Goal: Information Seeking & Learning: Learn about a topic

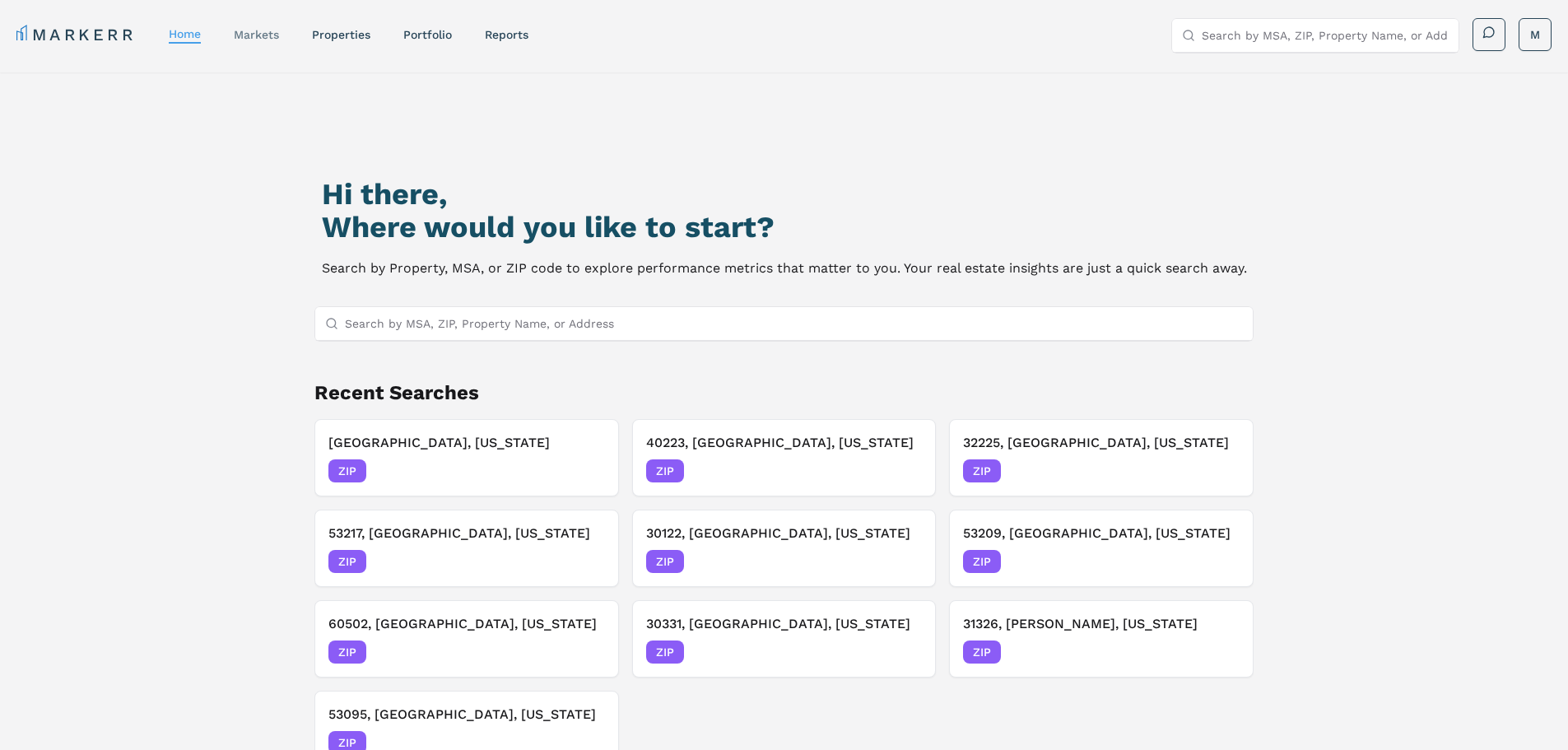
click at [271, 36] on link "markets" at bounding box center [256, 34] width 46 height 13
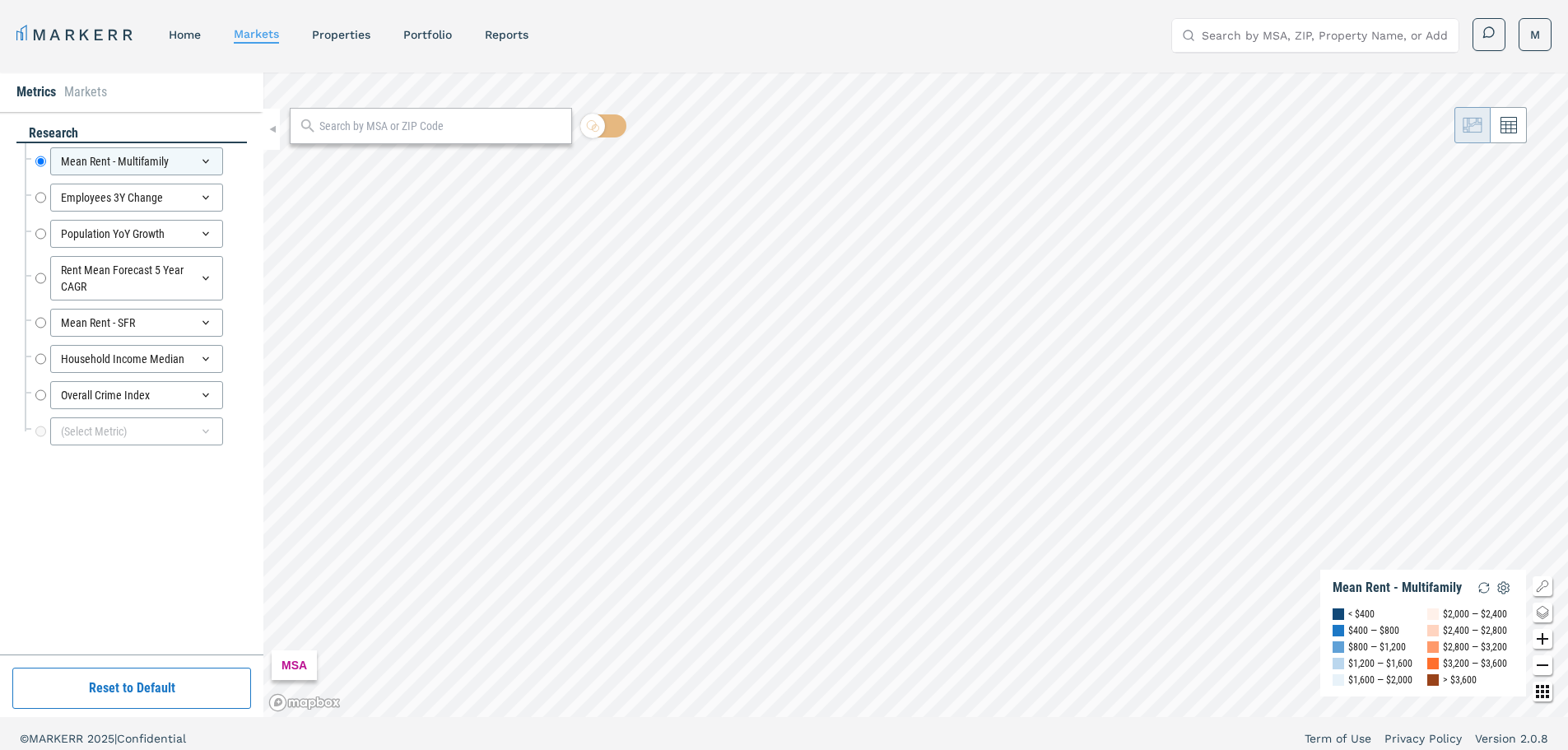
click at [365, 130] on input "text" at bounding box center [441, 125] width 244 height 17
drag, startPoint x: 315, startPoint y: 115, endPoint x: 182, endPoint y: 99, distance: 134.0
click at [189, 99] on div "Metrics Markets research Mean Rent - Multifamily Mean Rent - Multifamily Employ…" at bounding box center [784, 394] width 1568 height 644
type input "37179"
click at [533, 157] on span "ZIP" at bounding box center [543, 163] width 33 height 15
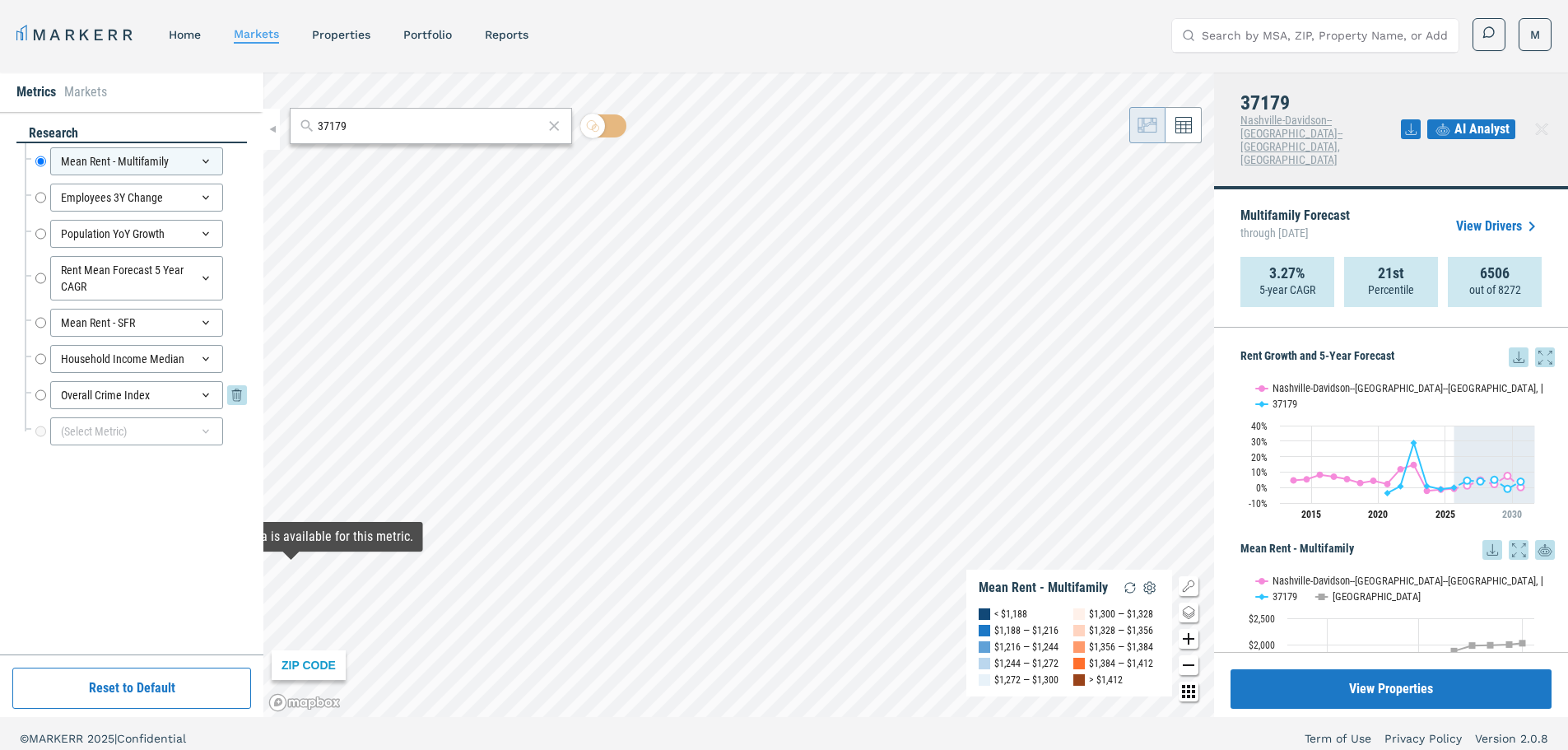
click at [40, 392] on input "Overall Crime Index" at bounding box center [41, 394] width 11 height 28
radio input "false"
radio input "true"
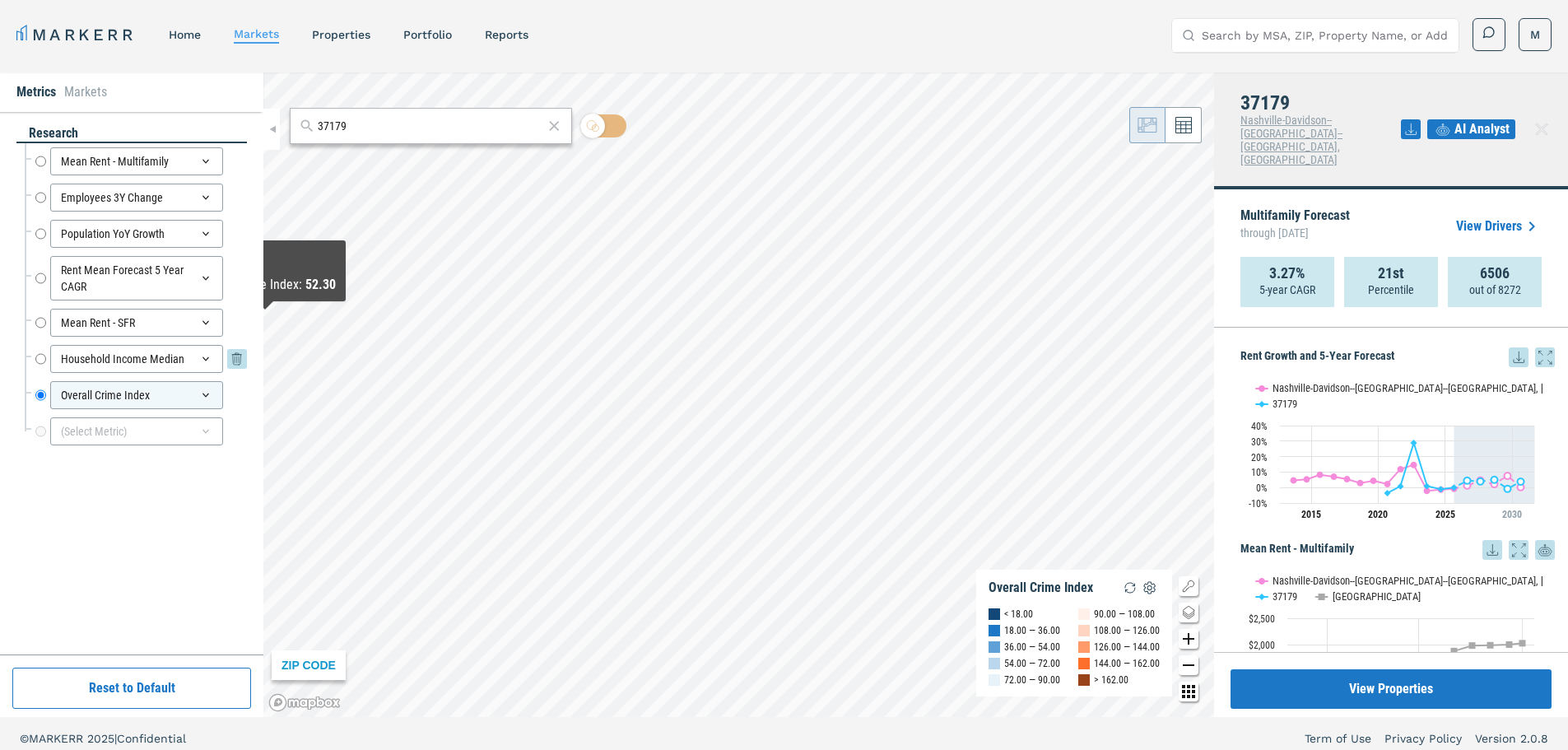
click at [47, 358] on div "Household Income Median Household Income Median" at bounding box center [142, 358] width 211 height 28
click at [45, 362] on input "Household Income Median" at bounding box center [41, 358] width 11 height 28
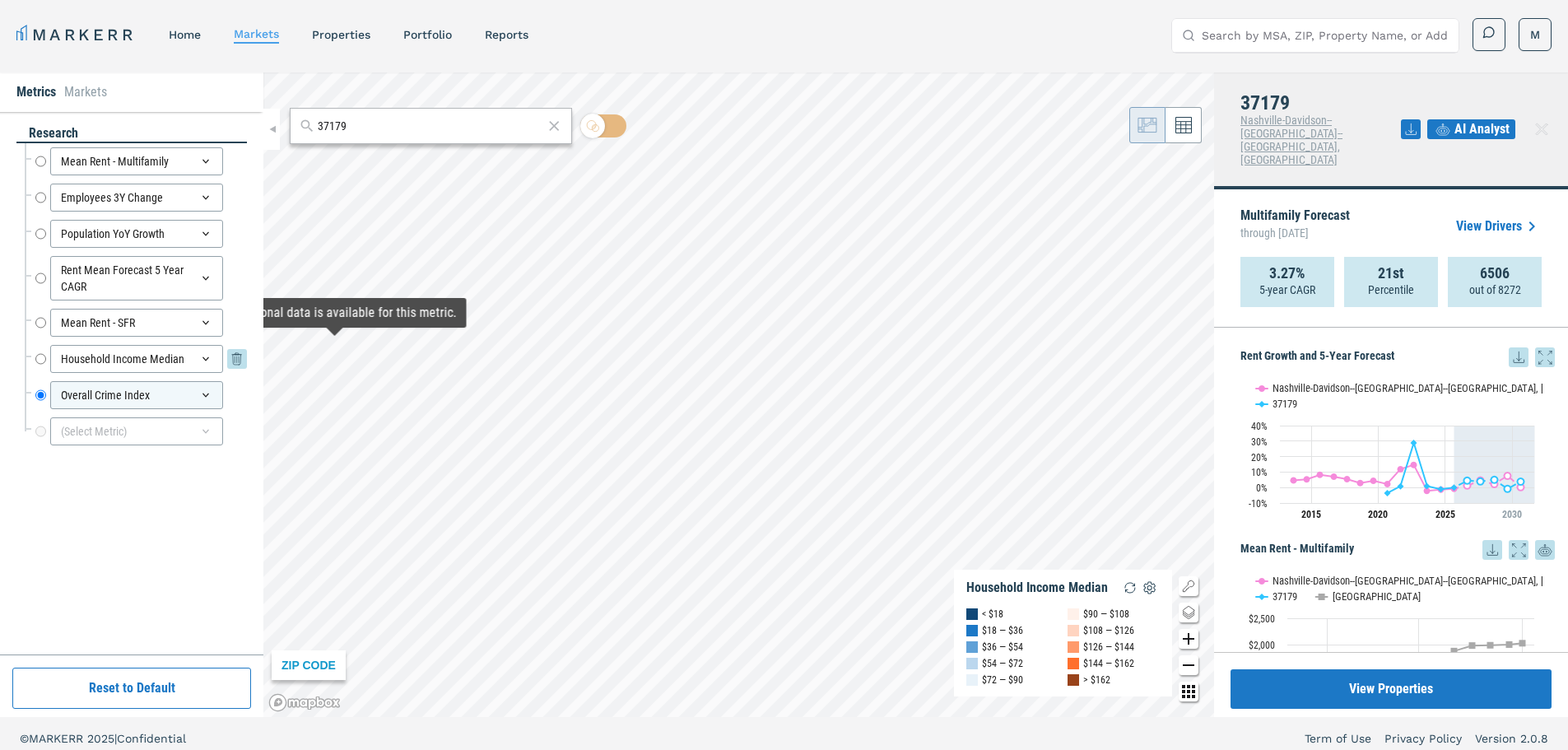
radio input "true"
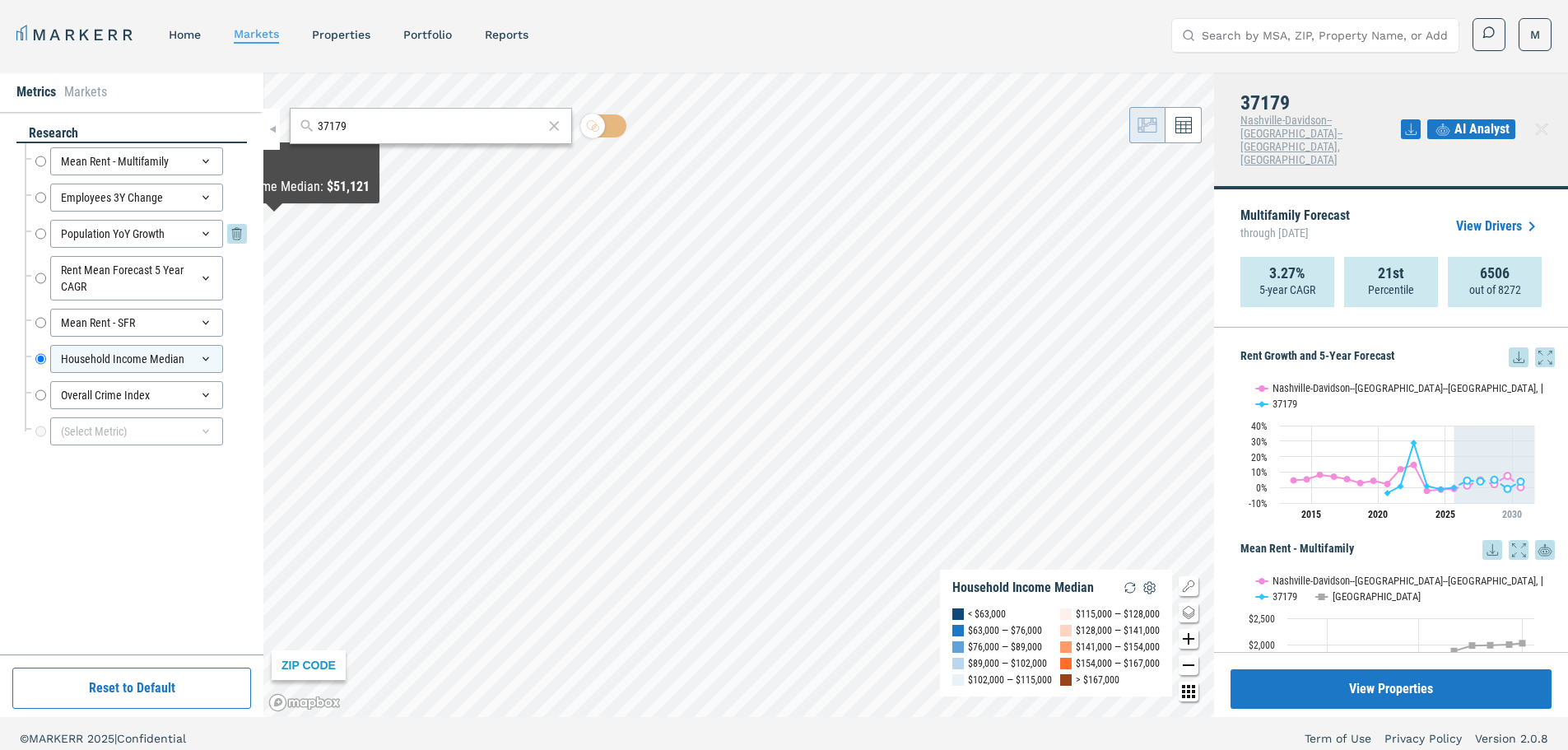
click at [44, 237] on input "Population YoY Growth" at bounding box center [41, 233] width 11 height 28
radio input "true"
